Goal: Transaction & Acquisition: Purchase product/service

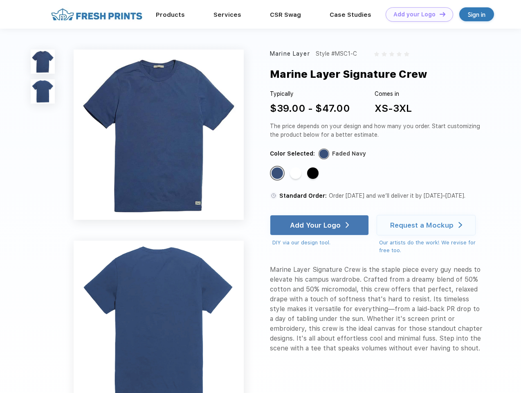
click at [416, 14] on link "Add your Logo Design Tool" at bounding box center [419, 14] width 67 height 14
click at [0, 0] on div "Design Tool" at bounding box center [0, 0] width 0 height 0
click at [439, 14] on link "Add your Logo Design Tool" at bounding box center [419, 14] width 67 height 14
click at [43, 61] on img at bounding box center [43, 61] width 24 height 24
click at [43, 92] on img at bounding box center [43, 91] width 24 height 24
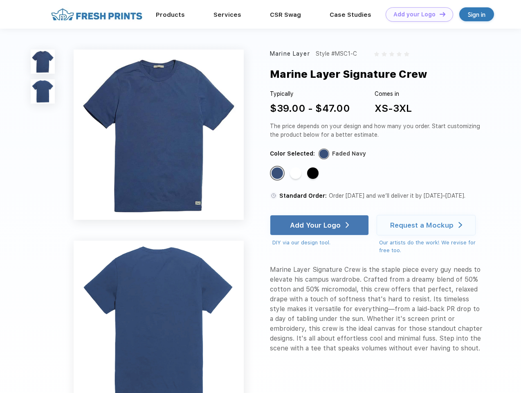
click at [278, 173] on div "Standard Color" at bounding box center [277, 172] width 11 height 11
click at [297, 173] on div "Standard Color" at bounding box center [295, 172] width 11 height 11
click at [314, 173] on div "Standard Color" at bounding box center [312, 172] width 11 height 11
click at [320, 225] on div "Add Your Logo" at bounding box center [315, 225] width 51 height 8
click at [427, 225] on div "Request a Mockup" at bounding box center [421, 225] width 63 height 8
